Goal: Find specific page/section

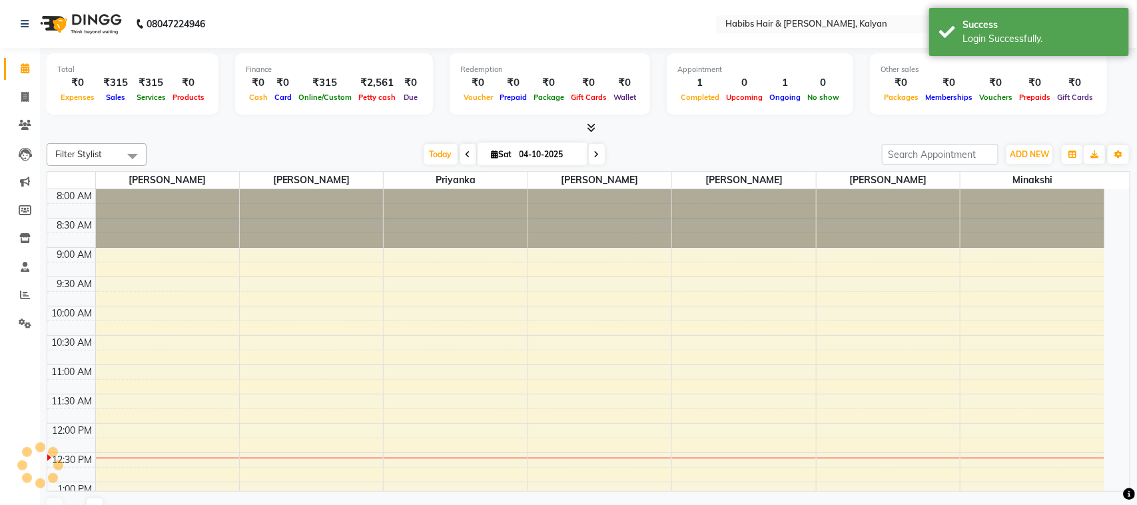
select select "en"
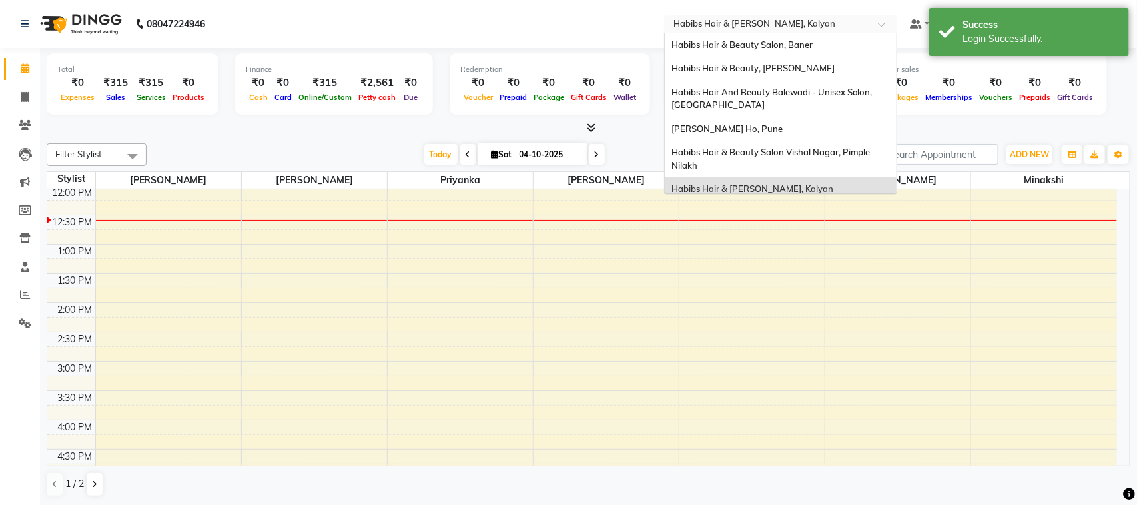
scroll to position [8, 0]
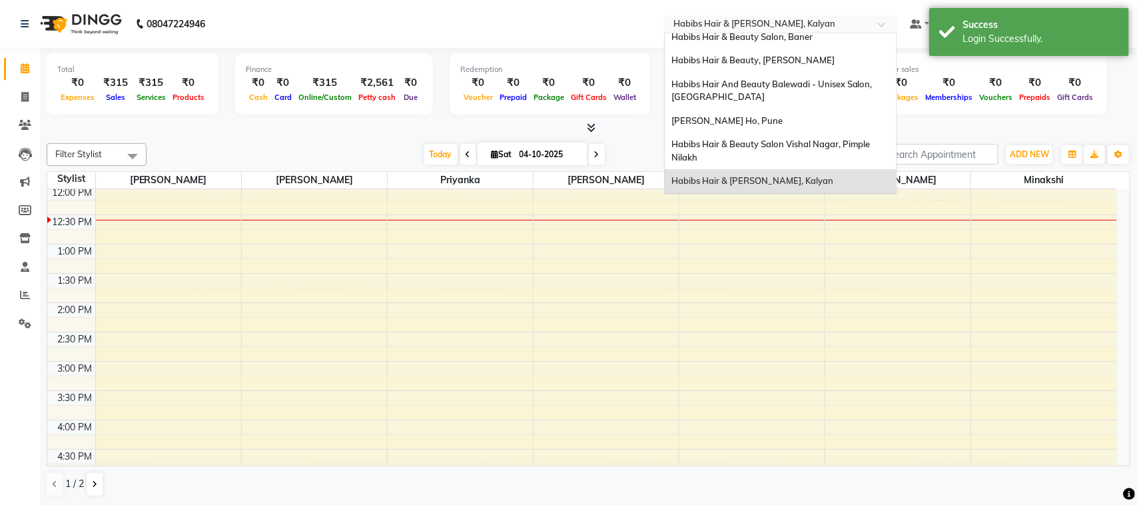
click at [850, 28] on input "text" at bounding box center [767, 25] width 193 height 13
click at [793, 53] on div "Habibs Hair & Beauty, [PERSON_NAME]" at bounding box center [781, 61] width 232 height 24
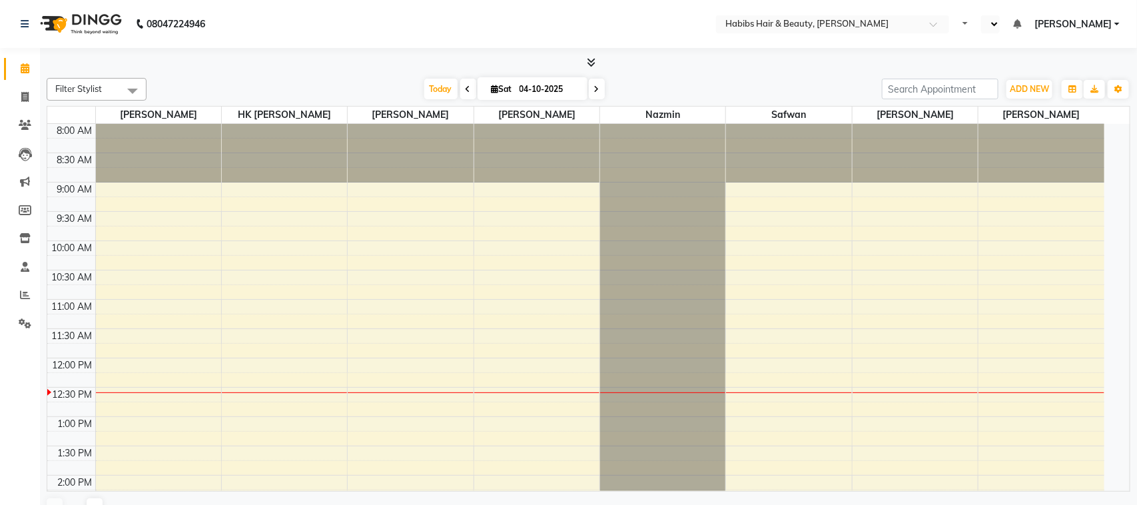
select select "en"
